Goal: Information Seeking & Learning: Learn about a topic

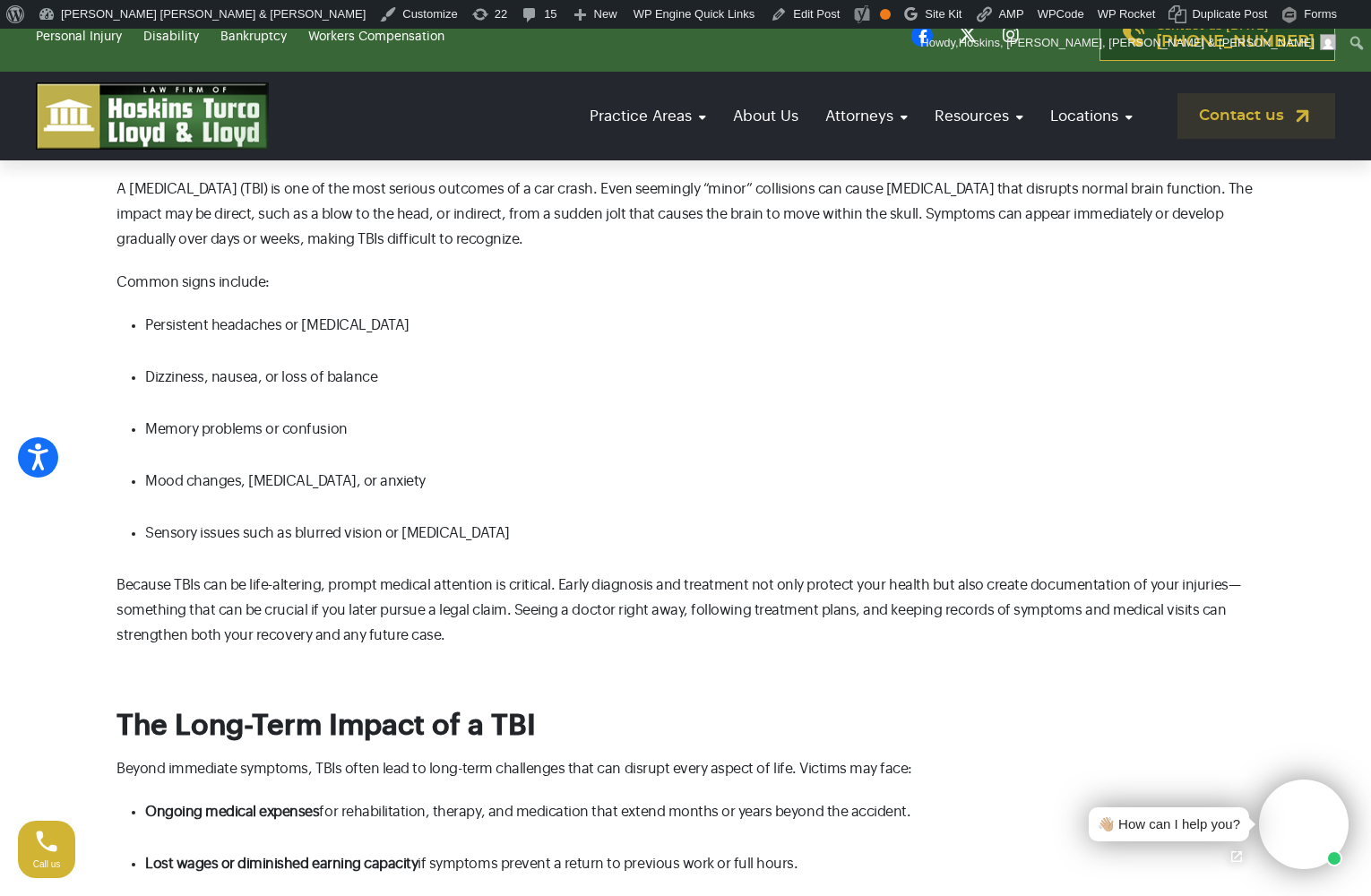
scroll to position [672, 0]
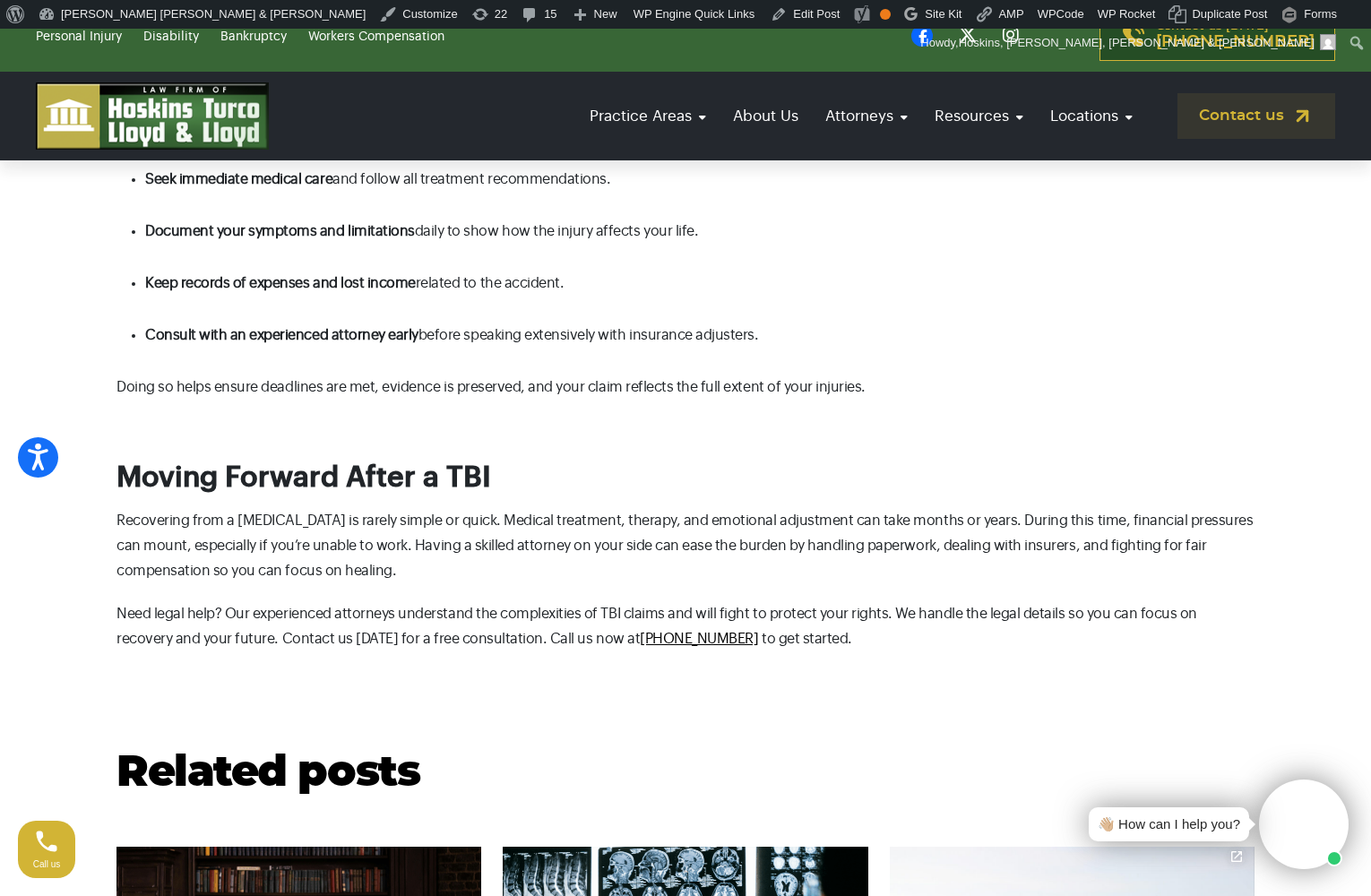
scroll to position [2373, 0]
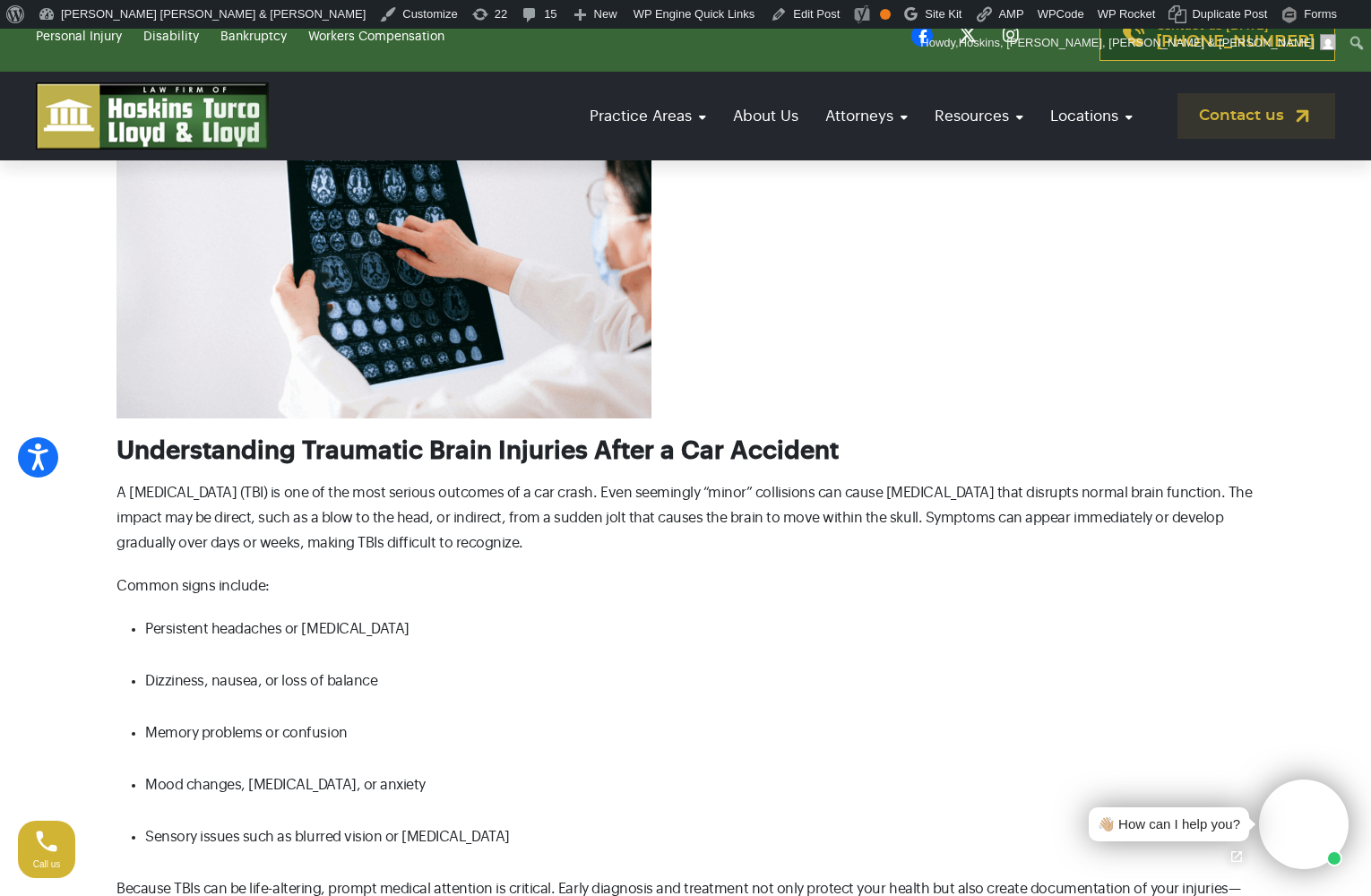
scroll to position [339, 0]
